Goal: Transaction & Acquisition: Purchase product/service

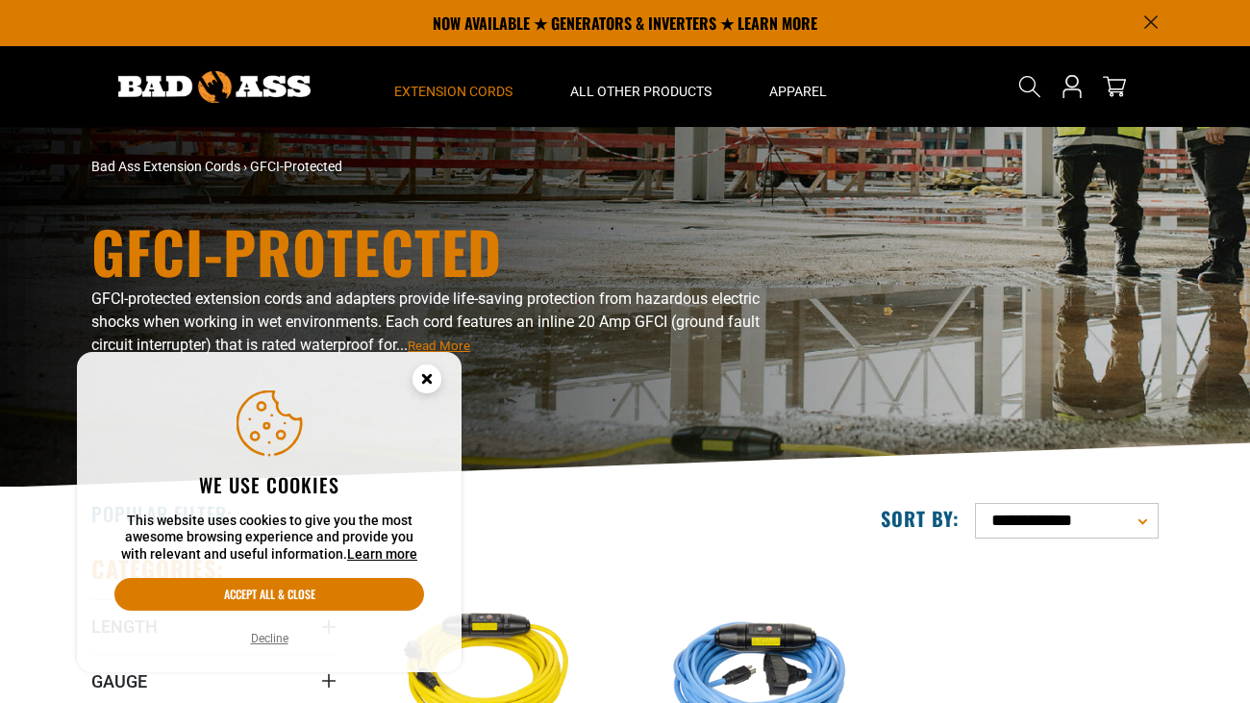
click at [419, 376] on circle "Cookie Consent" at bounding box center [427, 378] width 29 height 29
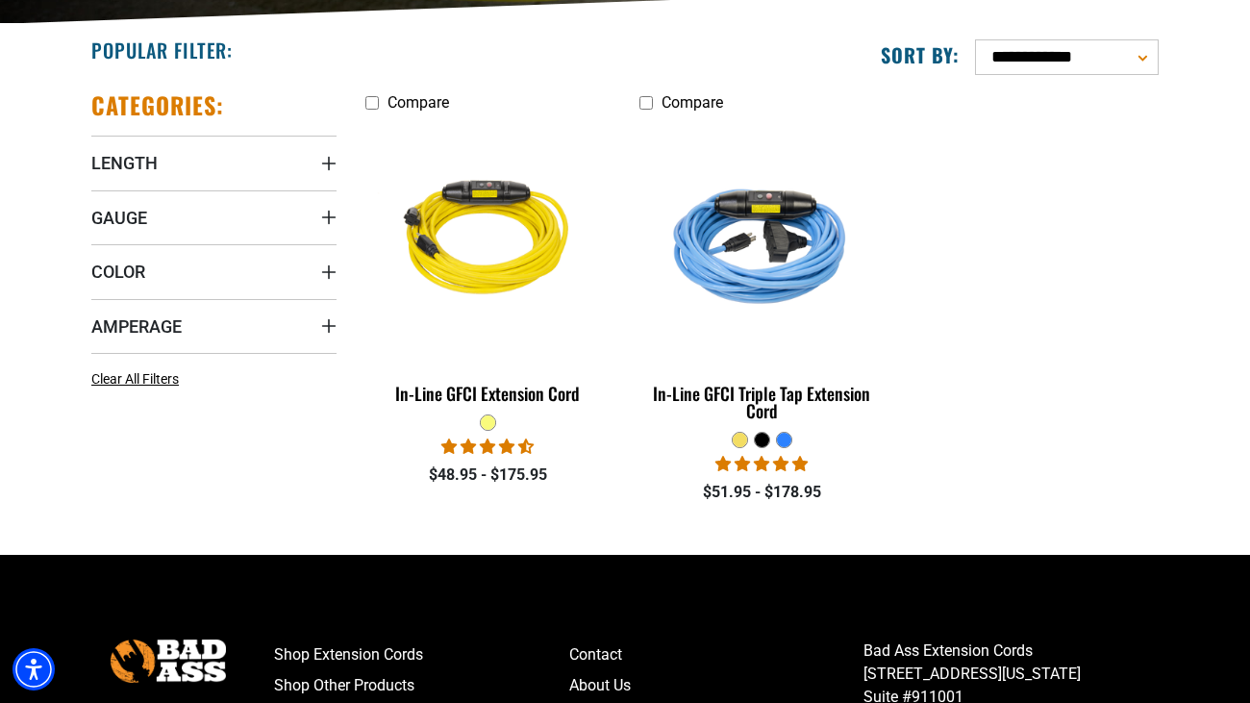
scroll to position [467, 0]
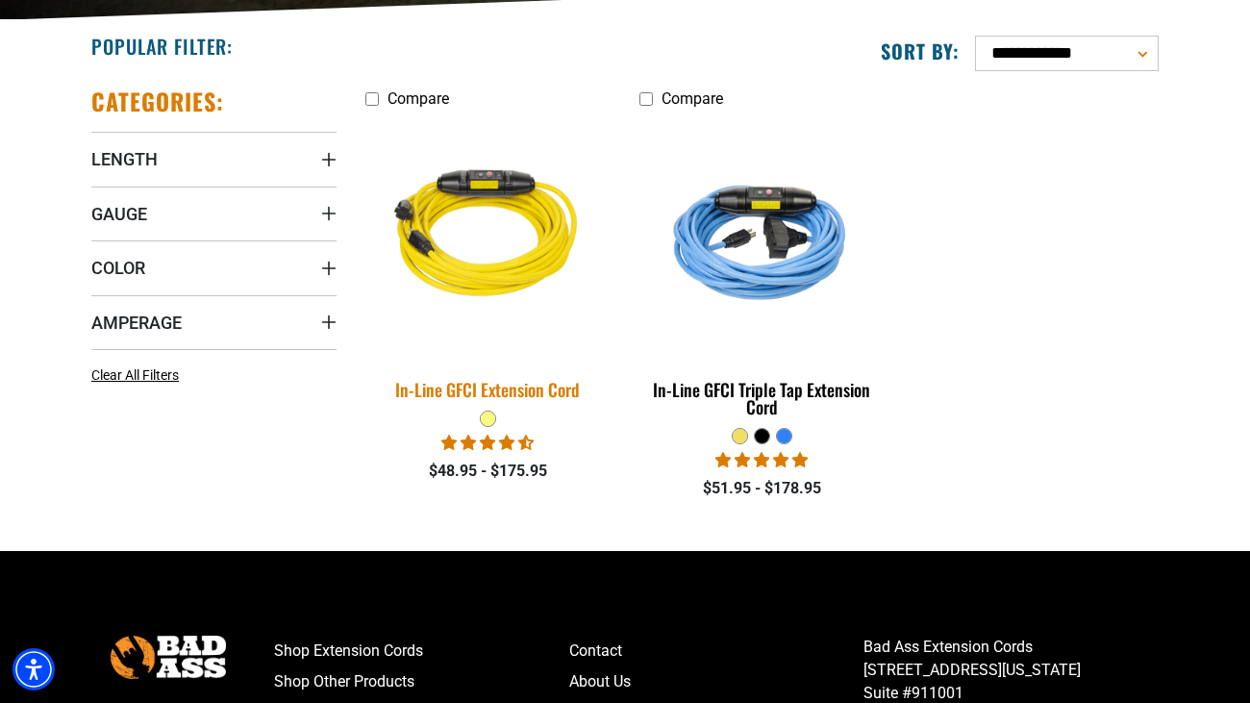
click at [498, 273] on img at bounding box center [488, 237] width 269 height 246
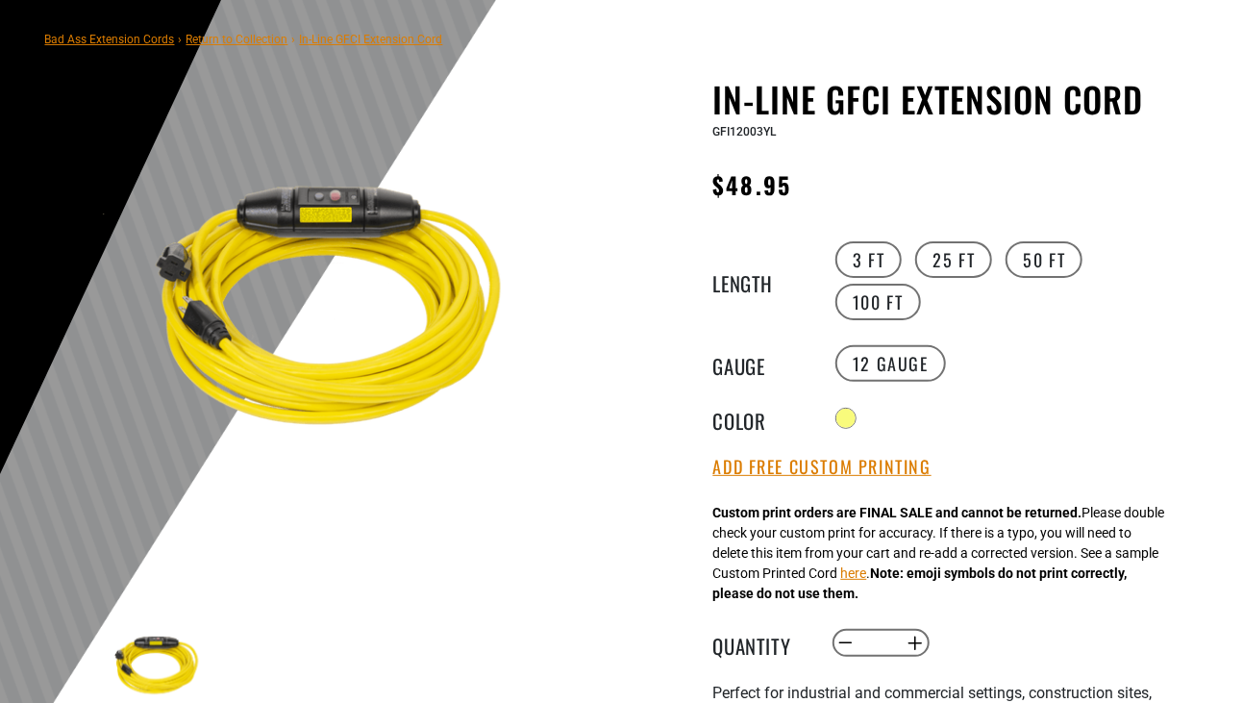
scroll to position [151, 0]
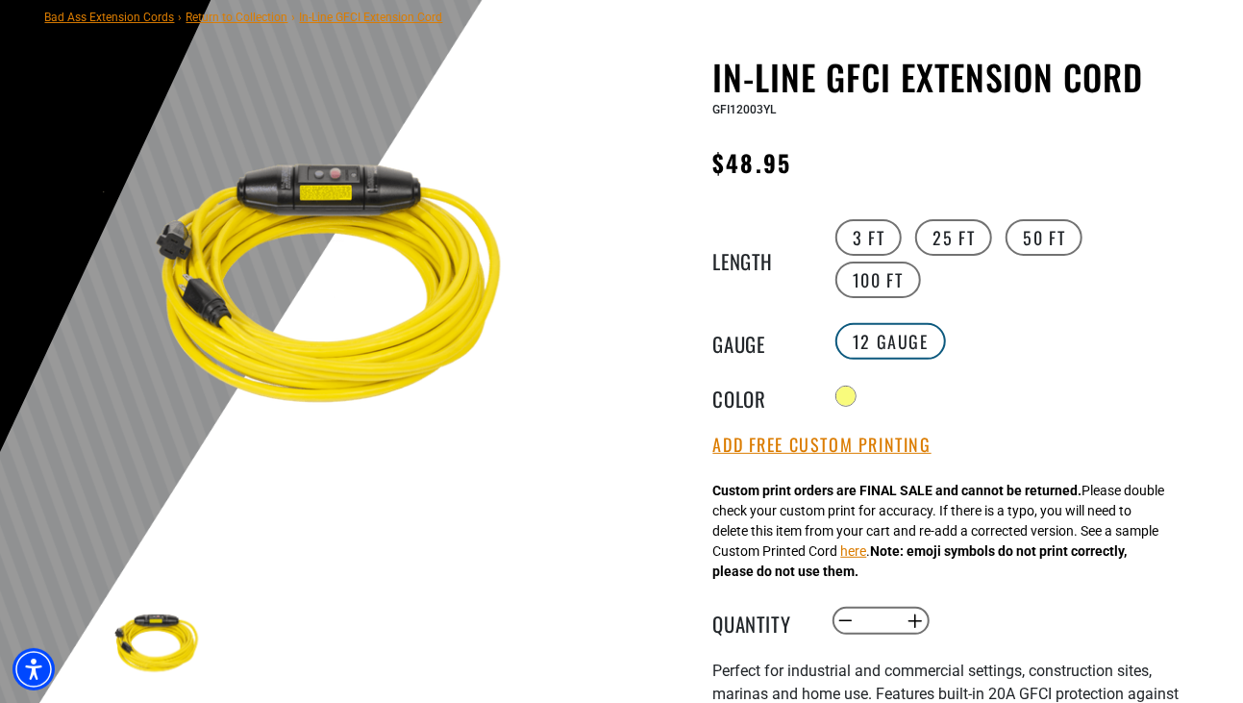
click at [884, 323] on label "12 Gauge" at bounding box center [891, 341] width 111 height 37
click at [921, 262] on label "100 FT" at bounding box center [879, 280] width 86 height 37
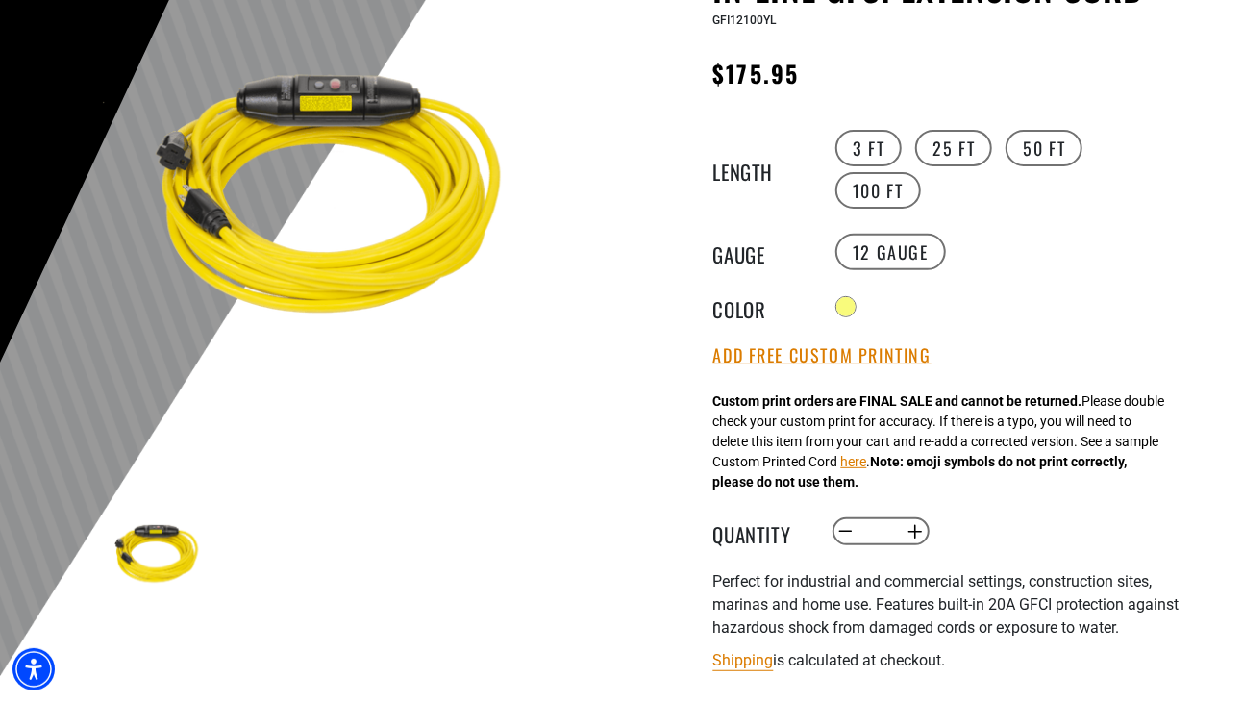
scroll to position [243, 0]
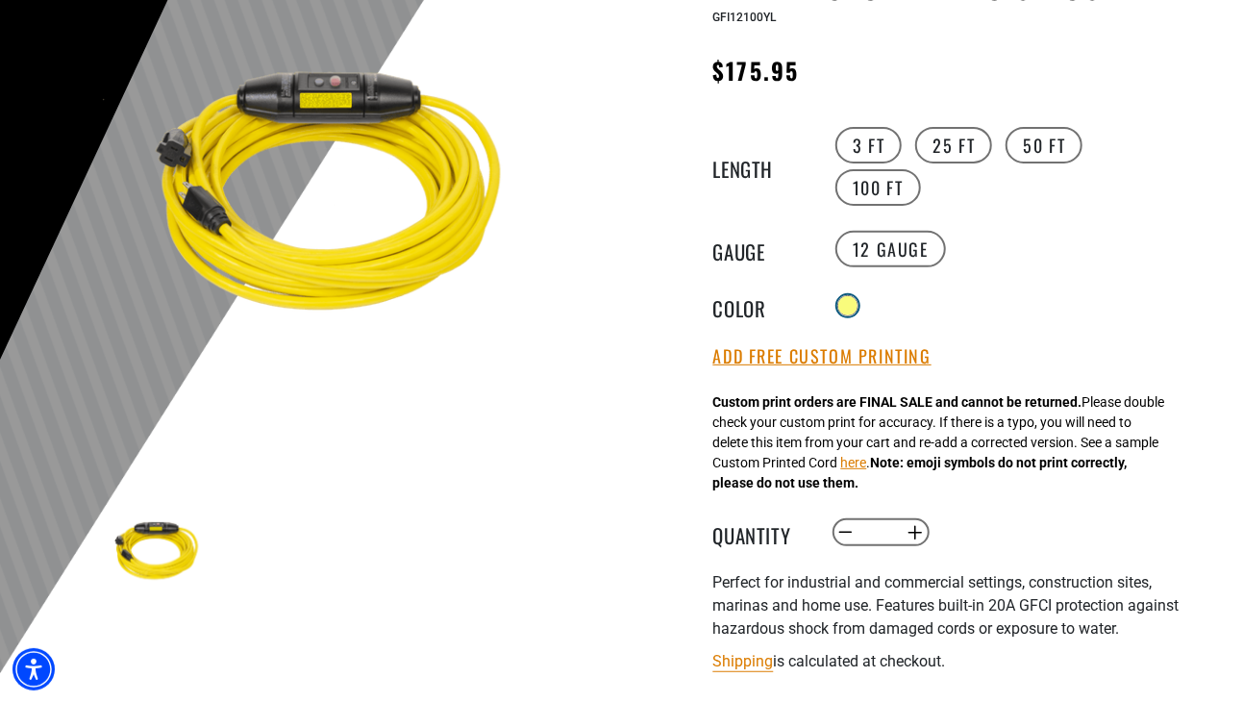
click at [844, 296] on div at bounding box center [848, 305] width 19 height 19
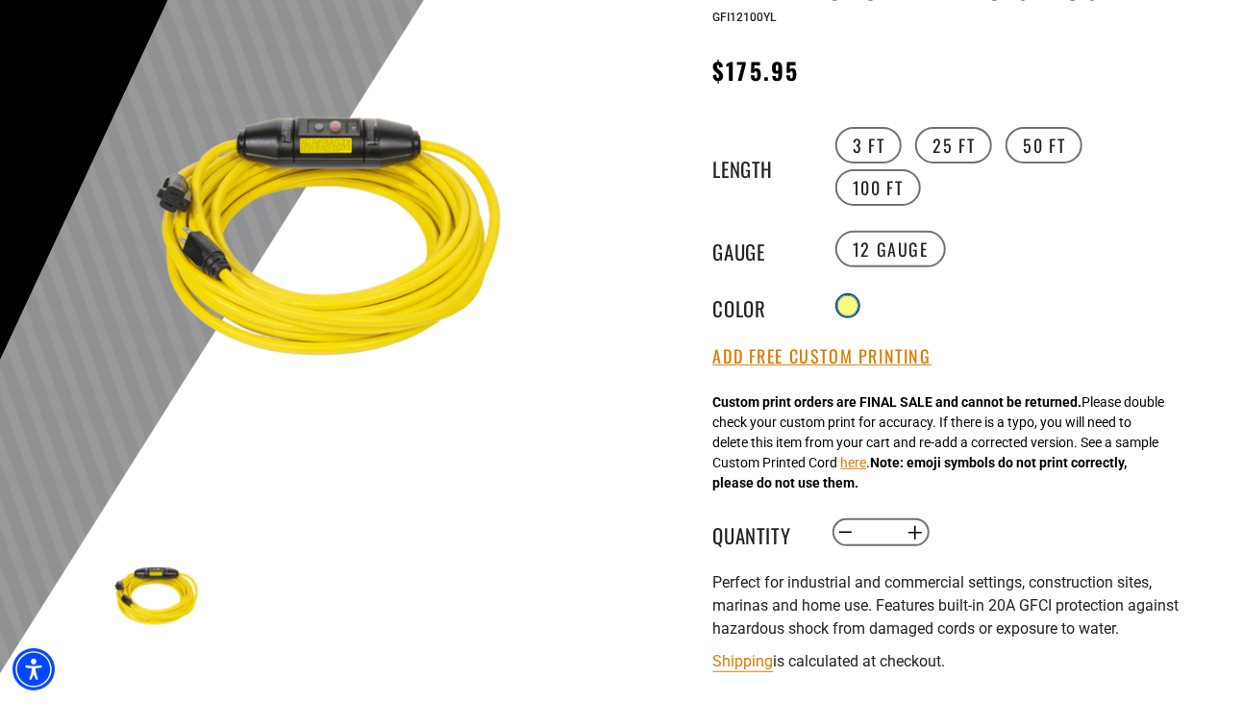
click at [844, 296] on div at bounding box center [848, 305] width 19 height 19
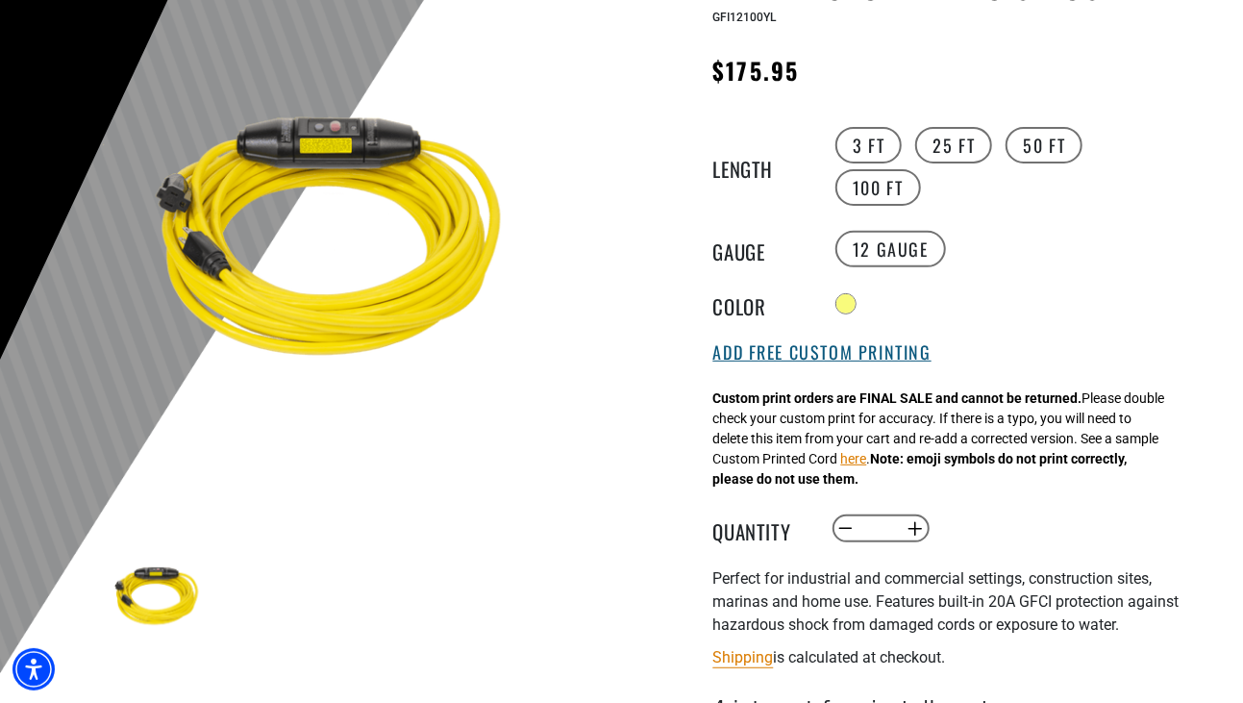
click at [809, 342] on button "Add Free Custom Printing" at bounding box center [822, 352] width 218 height 21
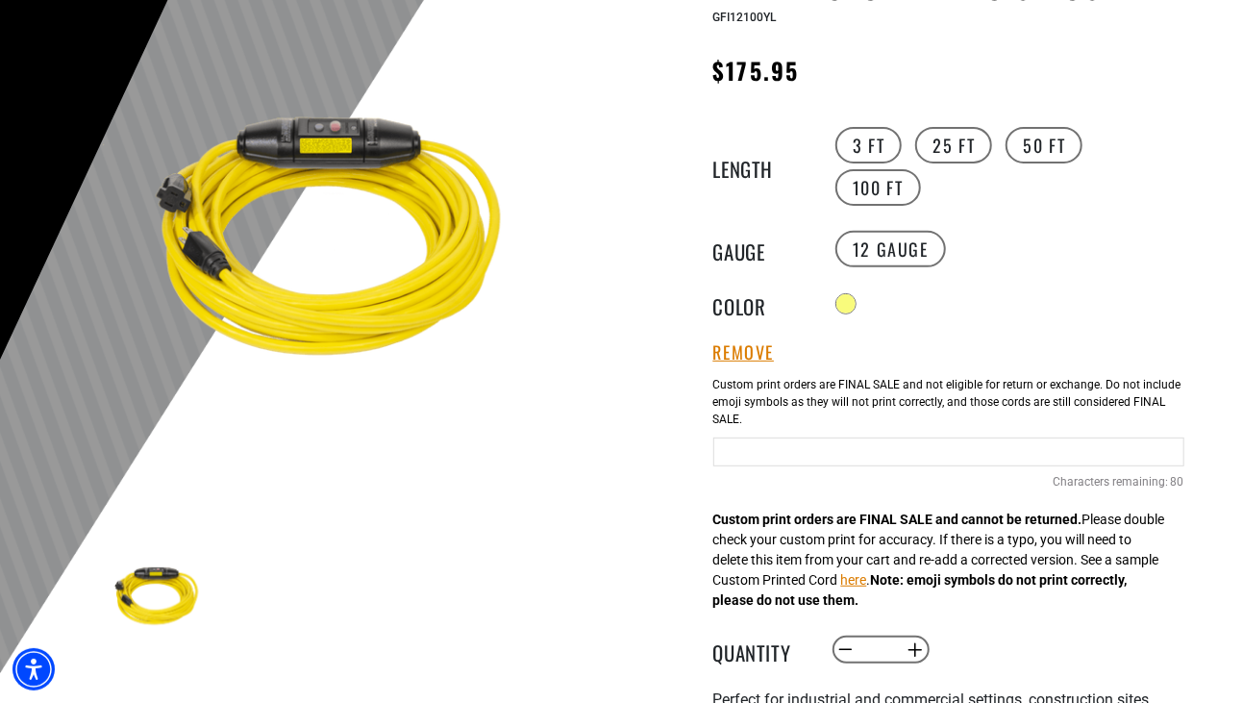
click at [775, 438] on input "text" at bounding box center [948, 452] width 471 height 29
type input "****"
click at [681, 537] on div "In-Line GFCI Extension Cord In-Line GFCI Extension Cord GFI12100YL Regular pric…" at bounding box center [911, 563] width 548 height 1199
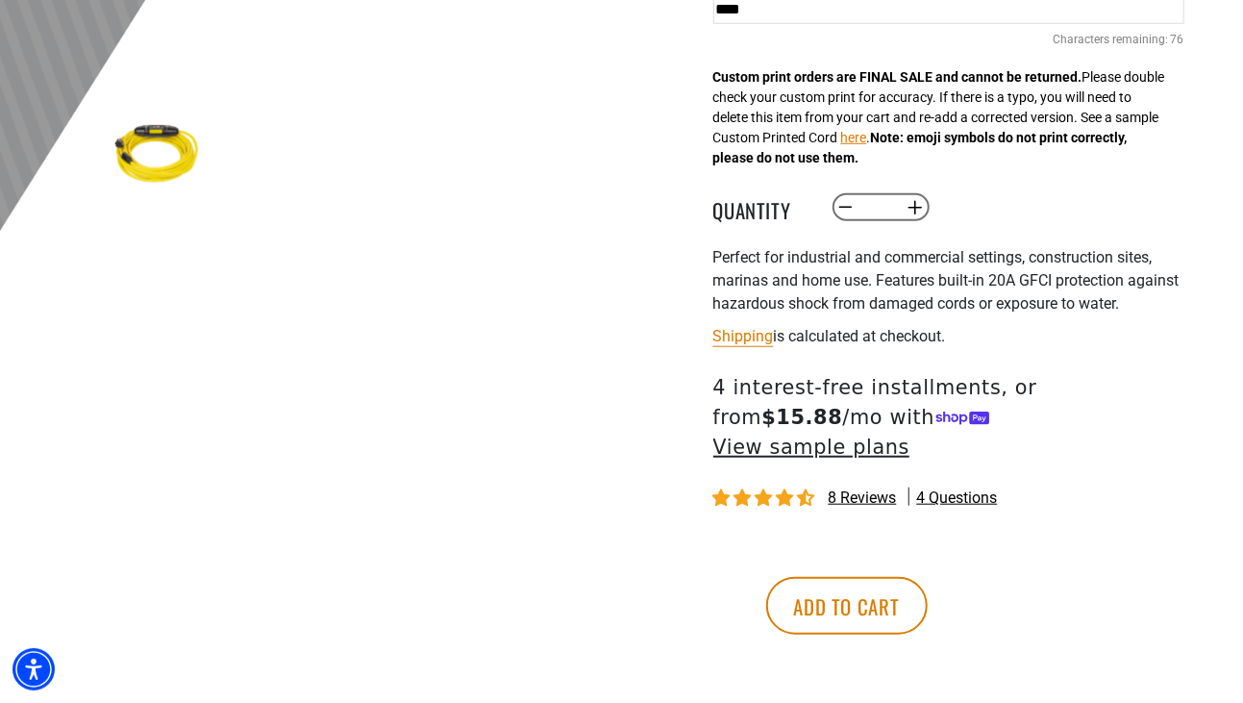
scroll to position [687, 0]
